Goal: Find specific page/section: Find specific page/section

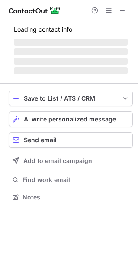
scroll to position [188, 138]
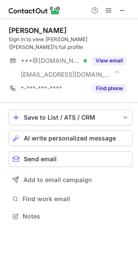
scroll to position [202, 138]
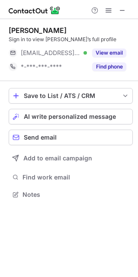
scroll to position [188, 138]
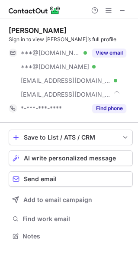
scroll to position [231, 138]
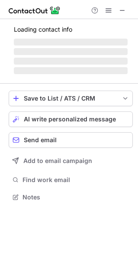
scroll to position [4, 4]
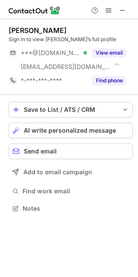
scroll to position [202, 138]
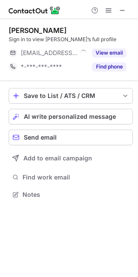
scroll to position [188, 138]
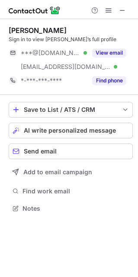
scroll to position [202, 138]
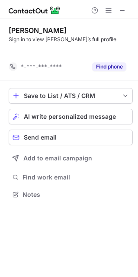
scroll to position [175, 138]
